Goal: Check status: Verify the current state of an ongoing process or item

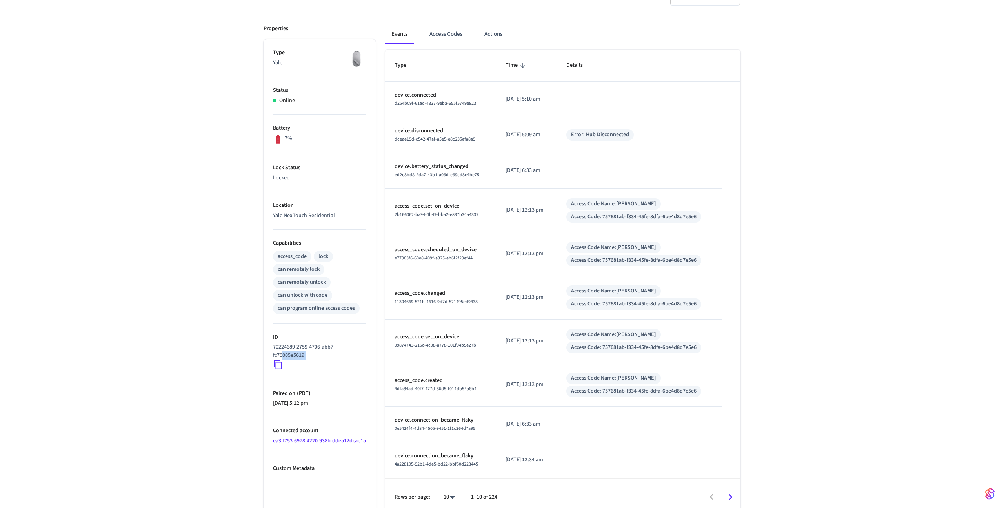
scroll to position [98, 0]
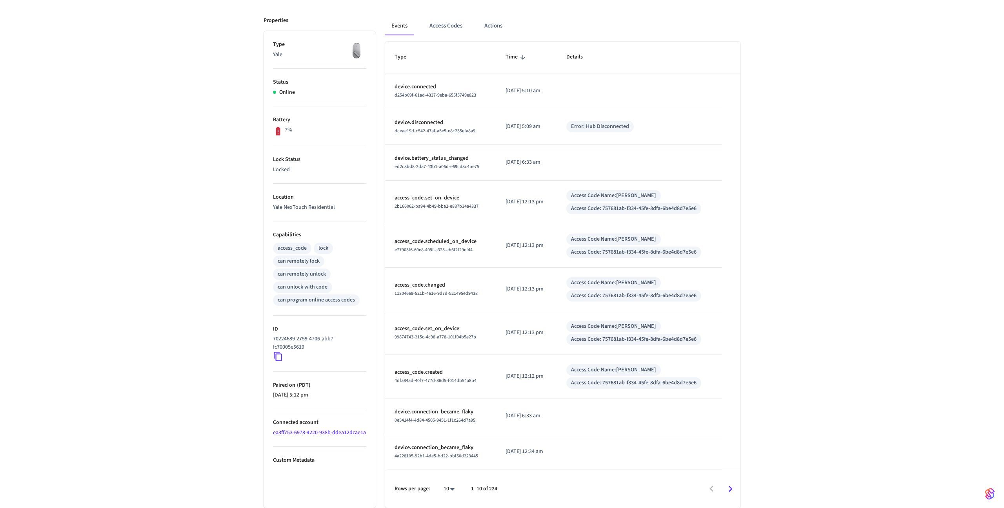
click at [247, 223] on div "Front Door's JTT ​ ​ Properties Type Yale Status Online Battery 7% Lock Status …" at bounding box center [502, 233] width 1004 height 547
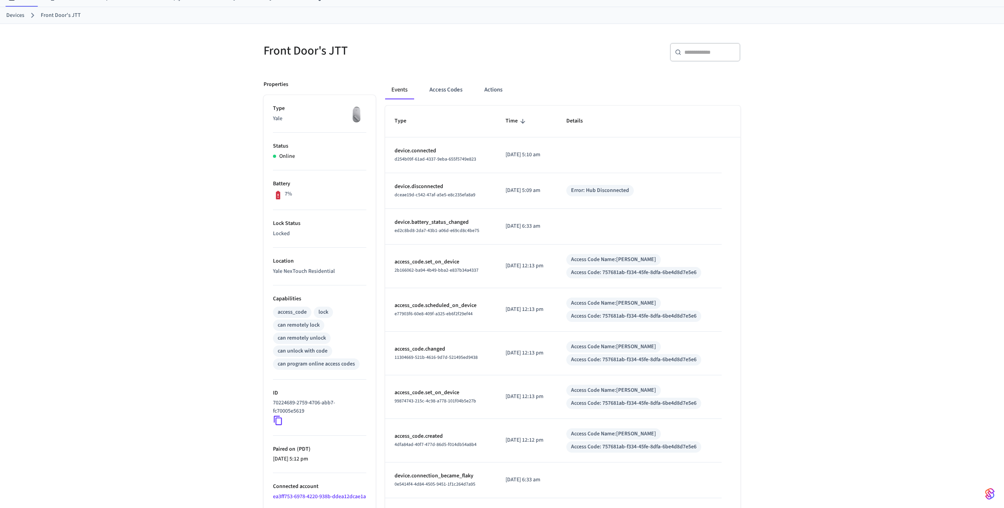
scroll to position [0, 0]
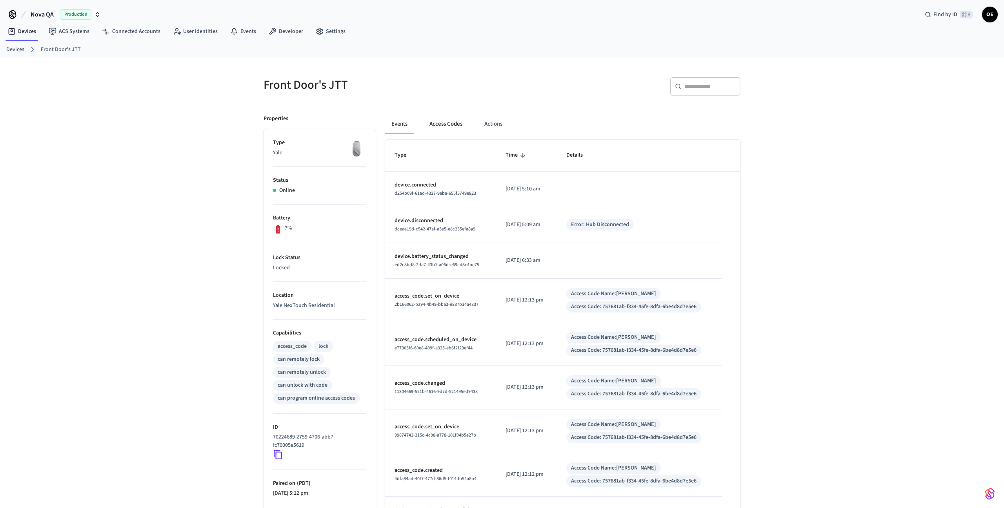
click at [448, 125] on button "Access Codes" at bounding box center [446, 124] width 46 height 19
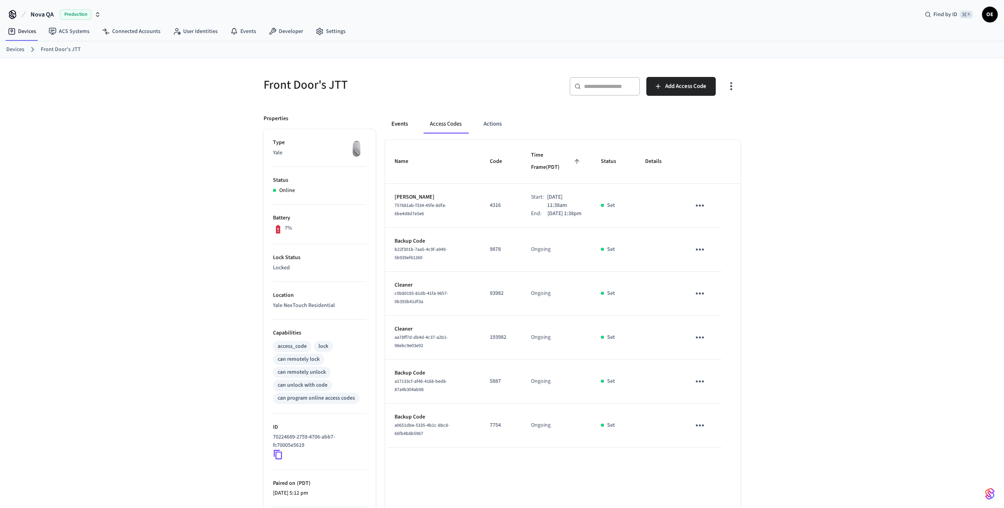
click at [413, 126] on button "Events" at bounding box center [399, 124] width 29 height 19
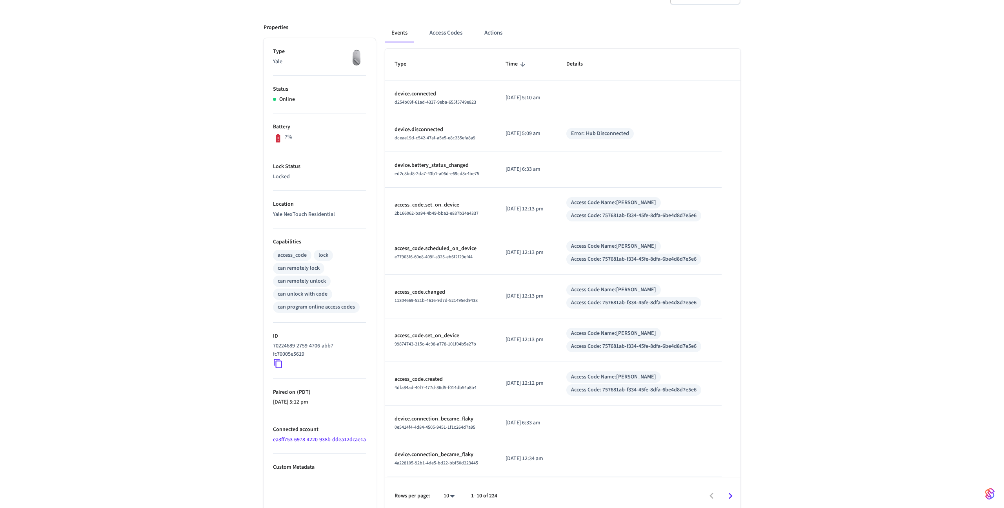
scroll to position [98, 0]
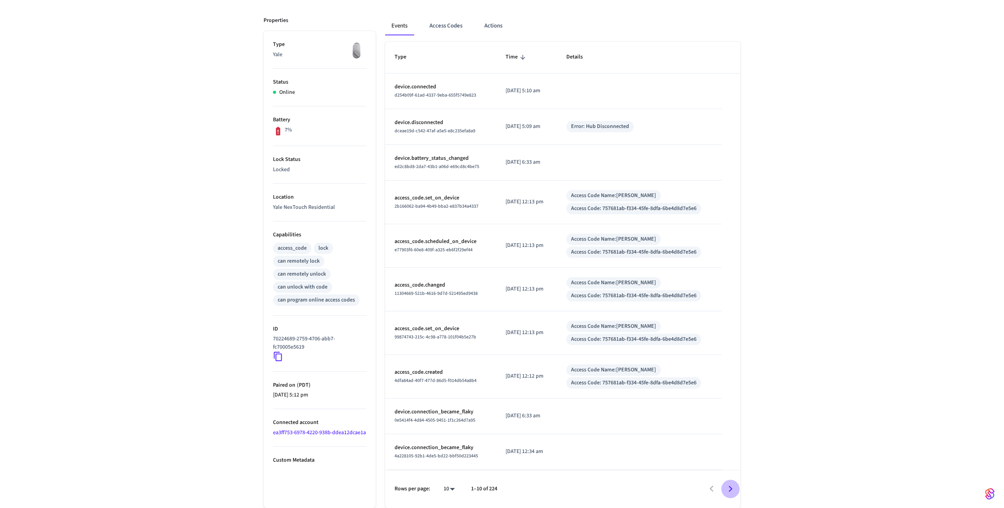
drag, startPoint x: 724, startPoint y: 483, endPoint x: 730, endPoint y: 487, distance: 7.1
click at [724, 483] on button "Go to next page" at bounding box center [731, 488] width 18 height 18
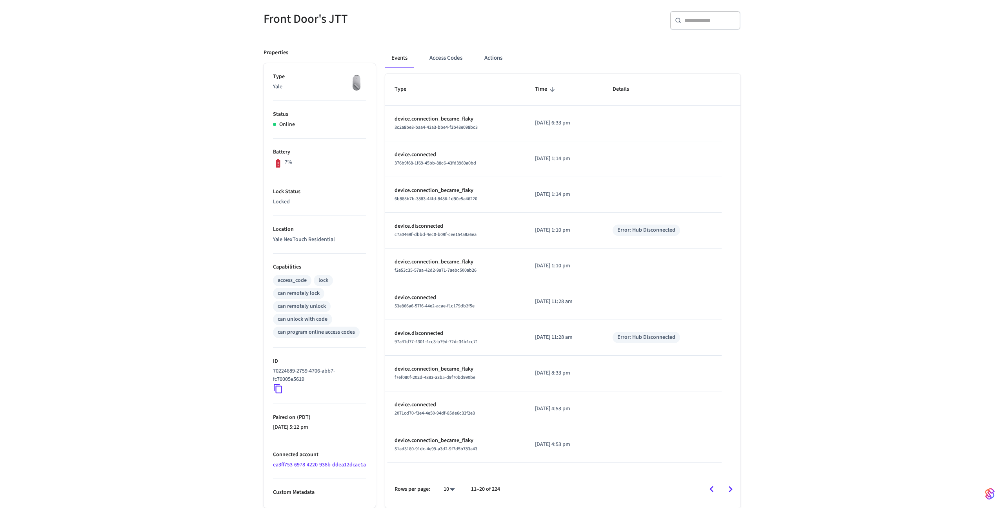
click at [704, 483] on div at bounding box center [624, 489] width 232 height 18
click at [705, 484] on button "Go to previous page" at bounding box center [712, 489] width 18 height 18
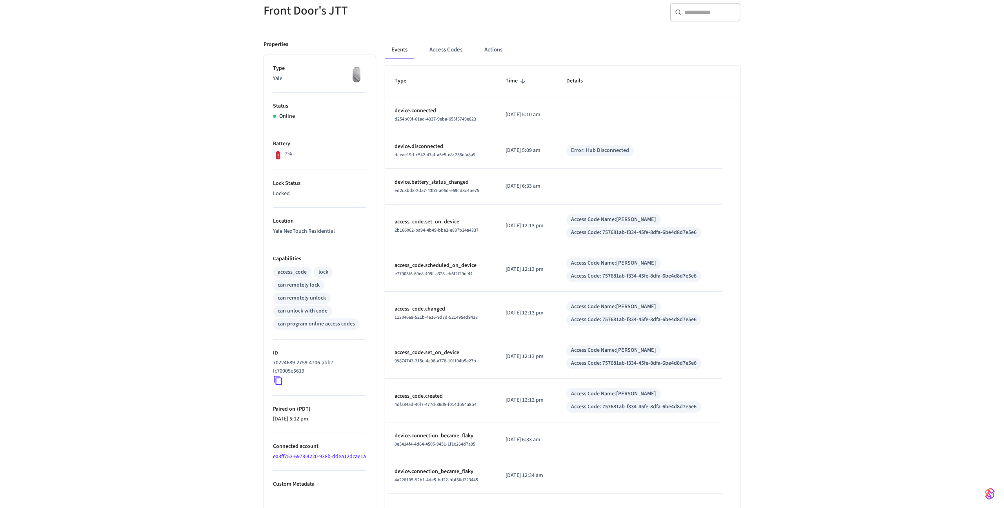
click at [707, 483] on td "sticky table" at bounding box center [639, 476] width 165 height 36
click at [462, 56] on button "Access Codes" at bounding box center [446, 49] width 46 height 19
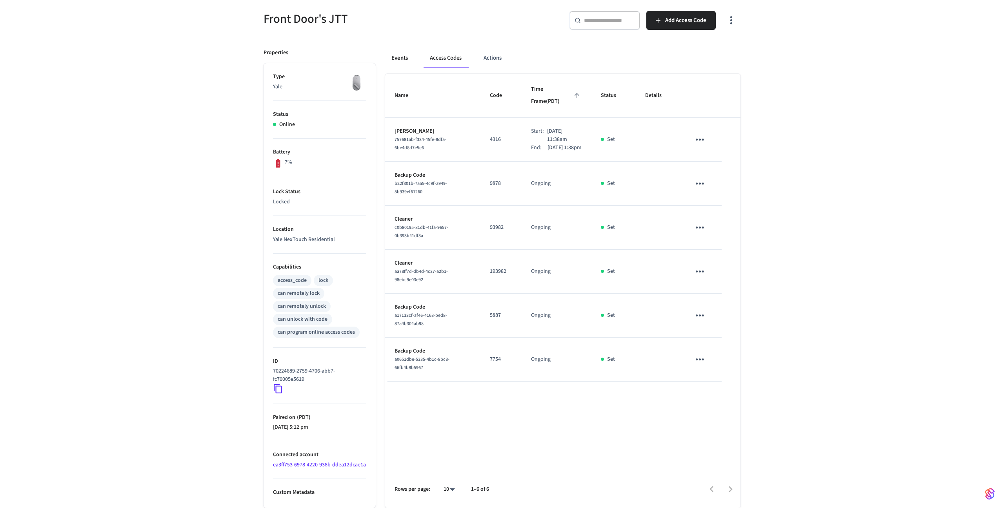
click at [397, 54] on button "Events" at bounding box center [399, 58] width 29 height 19
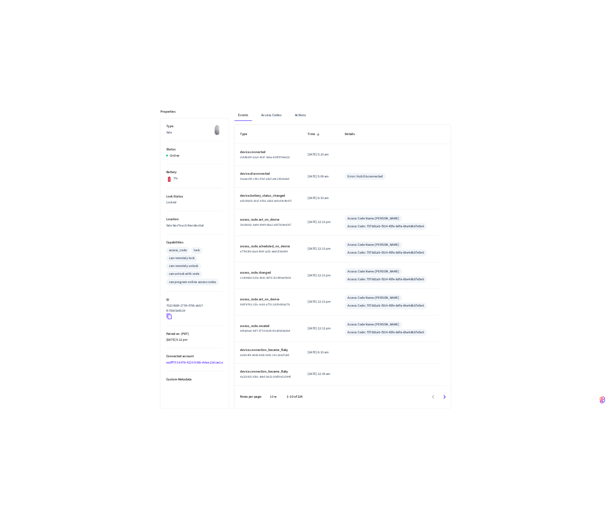
scroll to position [0, 0]
